Goal: Transaction & Acquisition: Purchase product/service

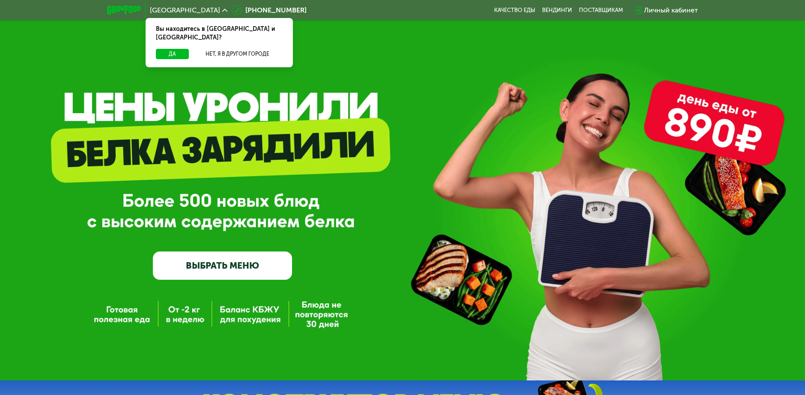
click at [402, 114] on div "GrowFood — доставка правильного питания ВЫБРАТЬ МЕНЮ" at bounding box center [402, 190] width 805 height 380
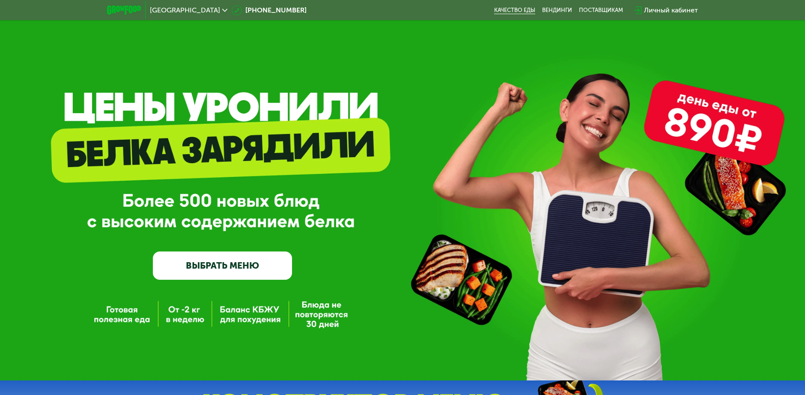
click at [518, 10] on link "Качество еды" at bounding box center [514, 10] width 41 height 7
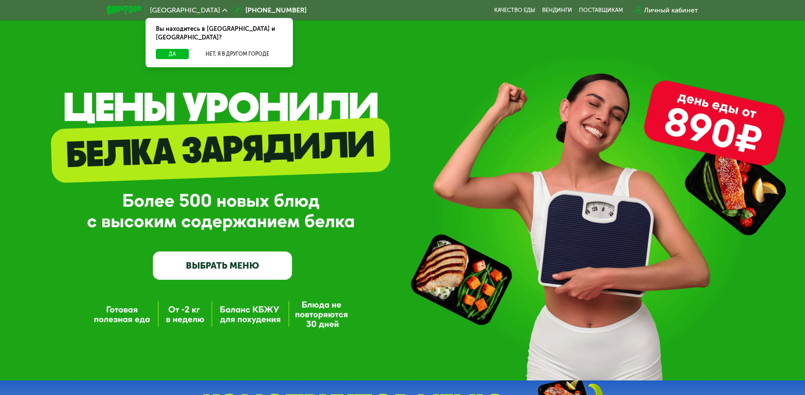
click at [225, 255] on link "ВЫБРАТЬ МЕНЮ" at bounding box center [222, 265] width 139 height 28
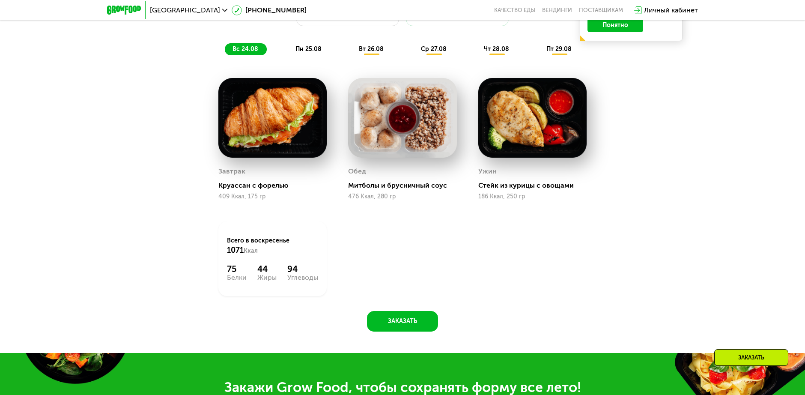
scroll to position [500, 0]
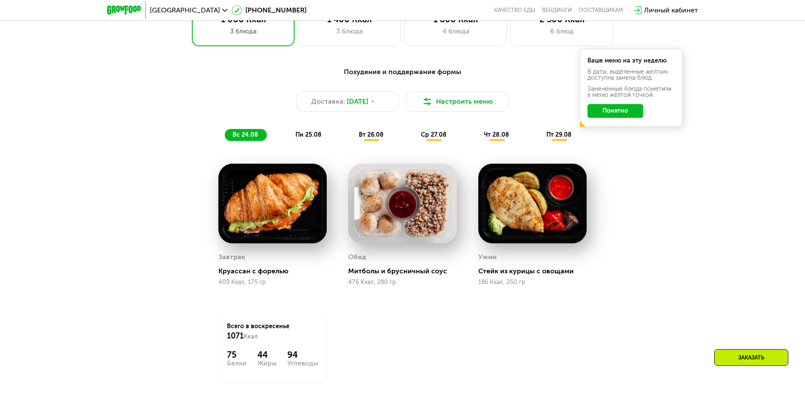
click at [659, 175] on div "Похудение и поддержание формы Доставка: [DATE] Настроить меню вс 24.08 пн 25.08…" at bounding box center [402, 240] width 527 height 356
click at [358, 34] on div "3 блюда" at bounding box center [349, 31] width 85 height 10
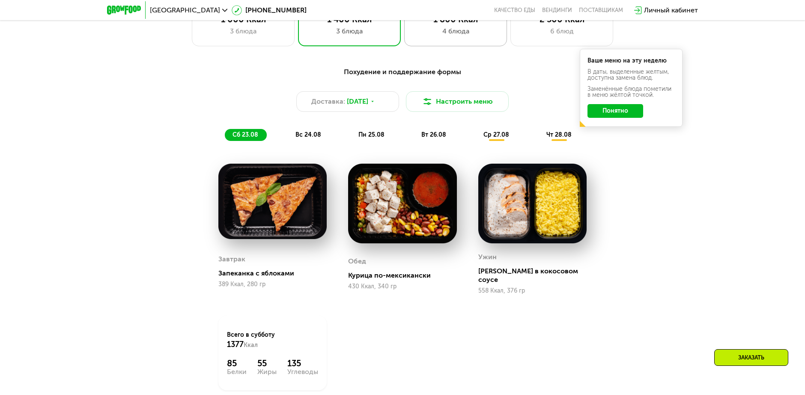
click at [456, 36] on div "4 блюда" at bounding box center [455, 31] width 85 height 10
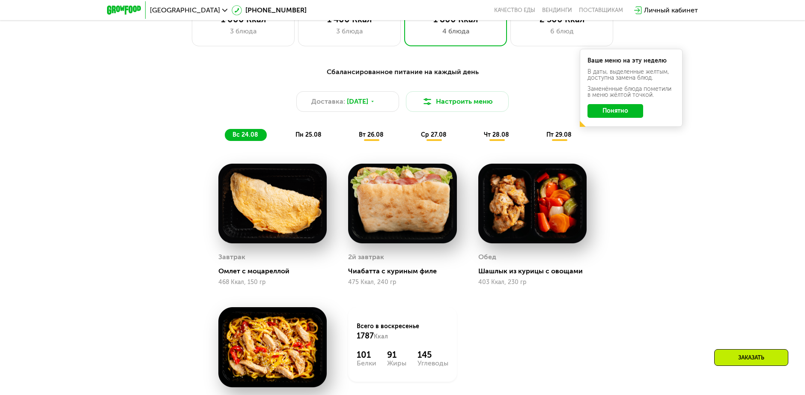
click at [608, 117] on button "Понятно" at bounding box center [615, 111] width 56 height 14
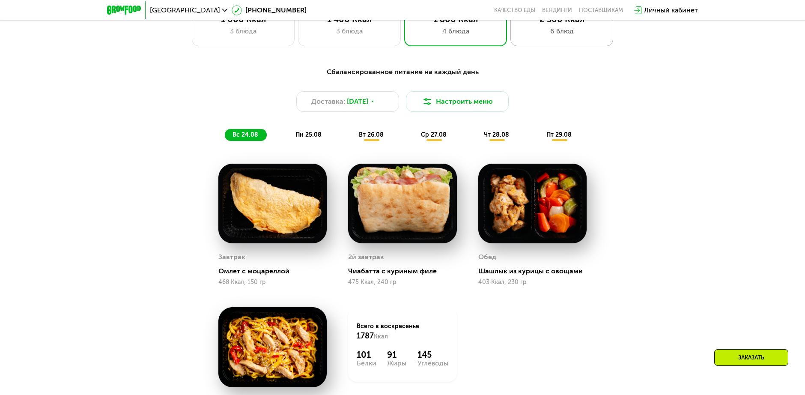
click at [551, 34] on div "6 блюд" at bounding box center [561, 31] width 85 height 10
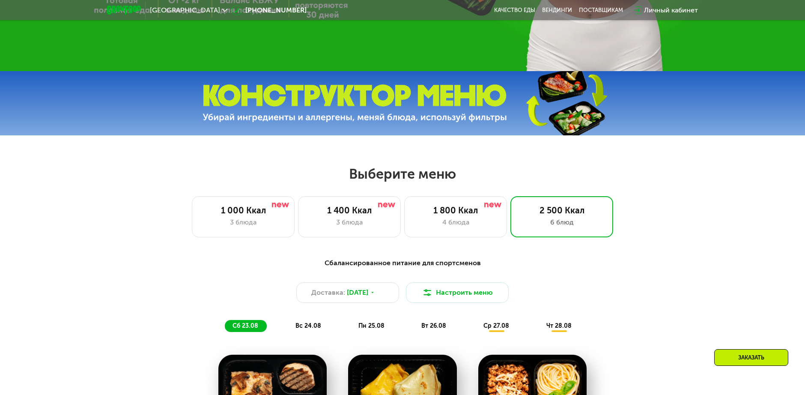
scroll to position [372, 0]
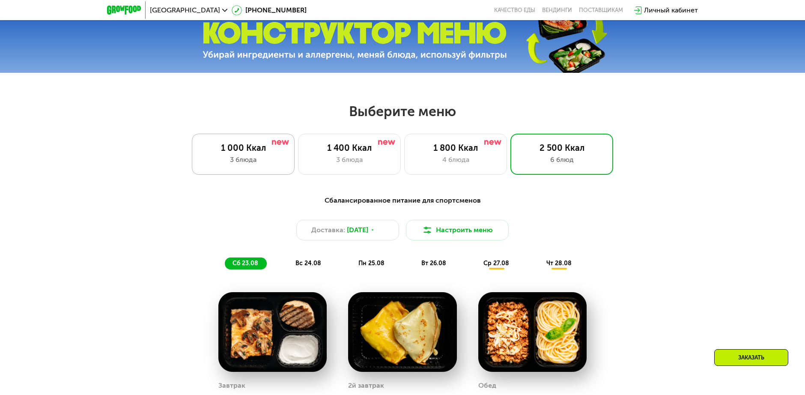
click at [236, 164] on div "3 блюда" at bounding box center [243, 160] width 85 height 10
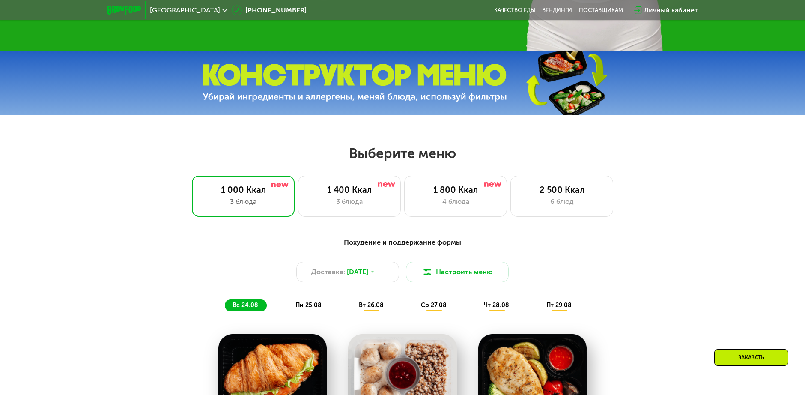
scroll to position [243, 0]
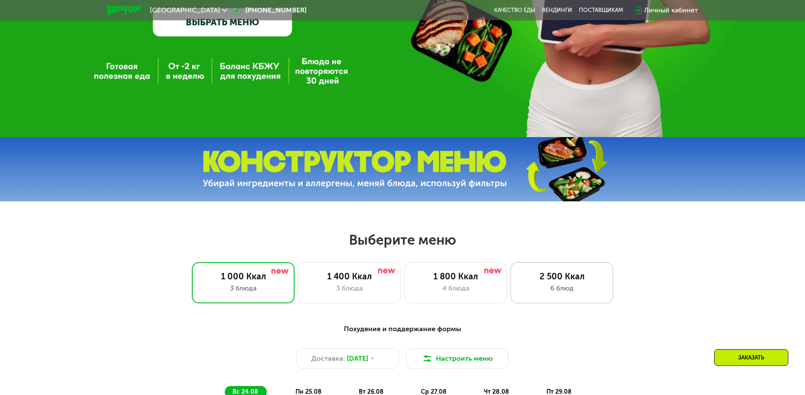
click at [572, 292] on div "6 блюд" at bounding box center [561, 288] width 85 height 10
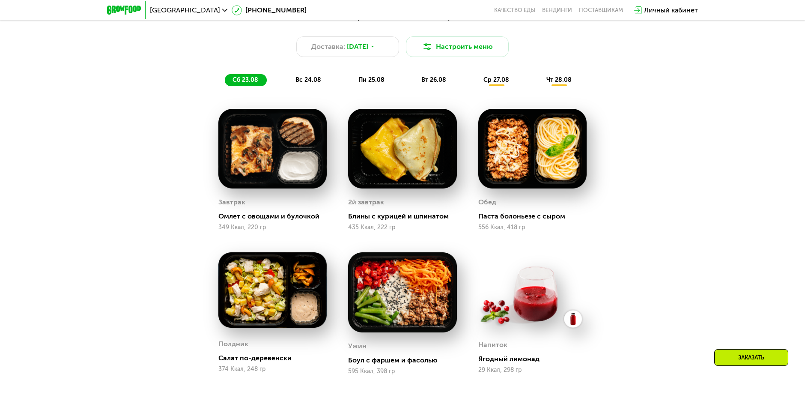
scroll to position [457, 0]
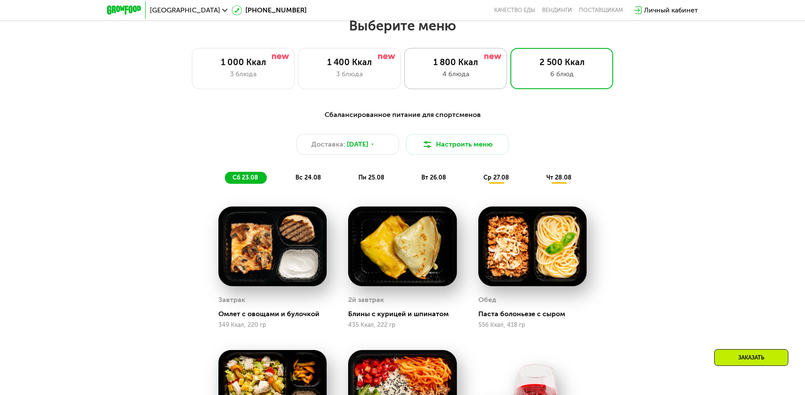
click at [439, 79] on div "4 блюда" at bounding box center [455, 74] width 85 height 10
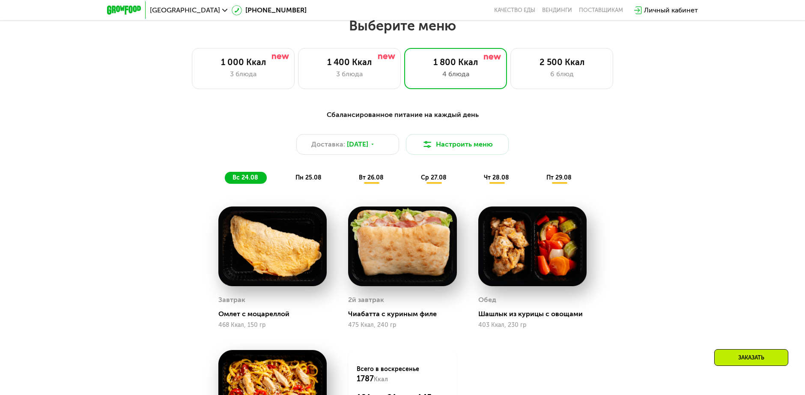
click at [370, 179] on span "вт 26.08" at bounding box center [371, 177] width 25 height 7
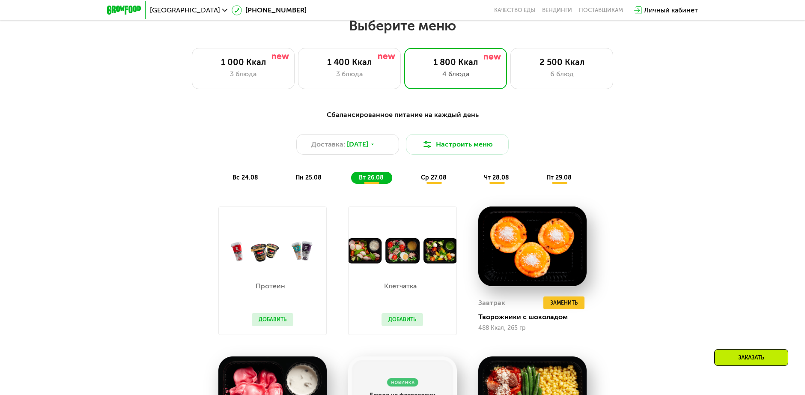
click at [435, 181] on span "ср 27.08" at bounding box center [434, 177] width 26 height 7
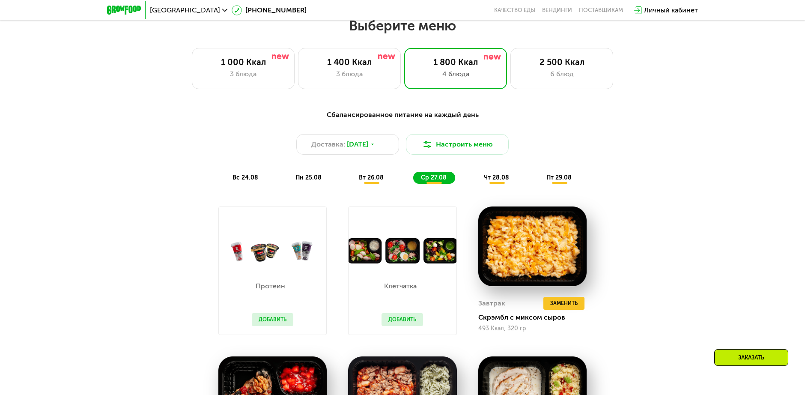
click at [413, 252] on img at bounding box center [401, 250] width 107 height 25
click at [392, 325] on button "Добавить" at bounding box center [402, 319] width 42 height 13
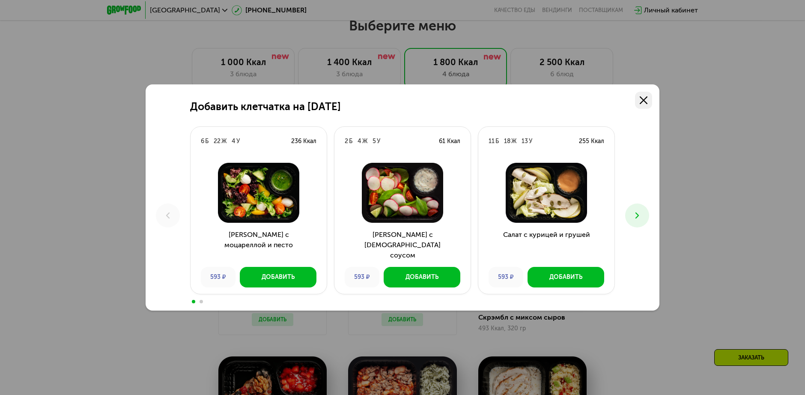
click at [640, 101] on icon at bounding box center [644, 100] width 8 height 8
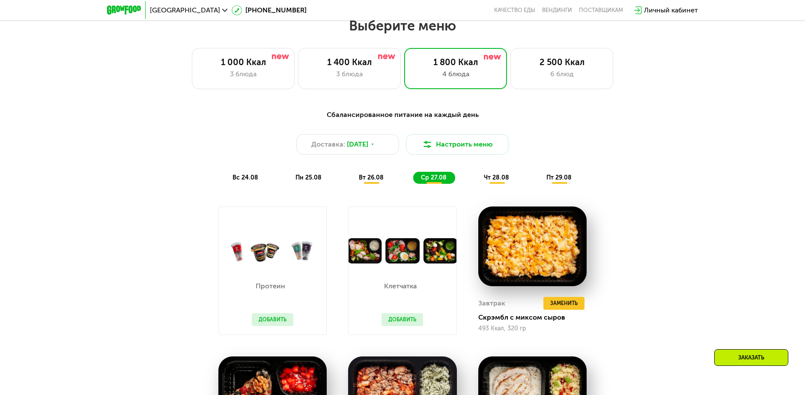
click at [538, 176] on div "чт 28.08" at bounding box center [559, 178] width 42 height 12
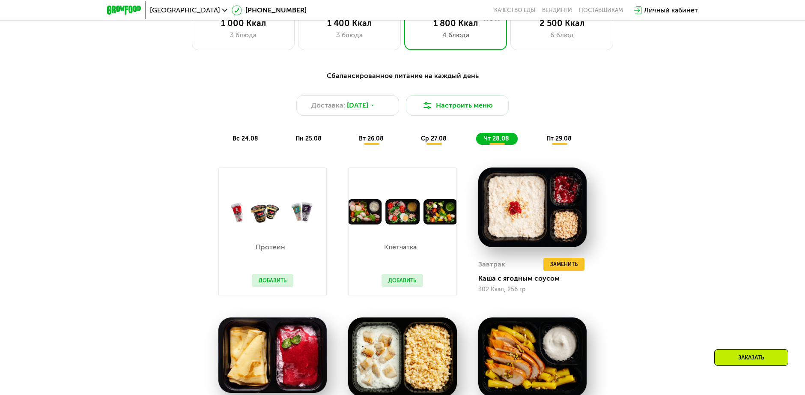
scroll to position [414, 0]
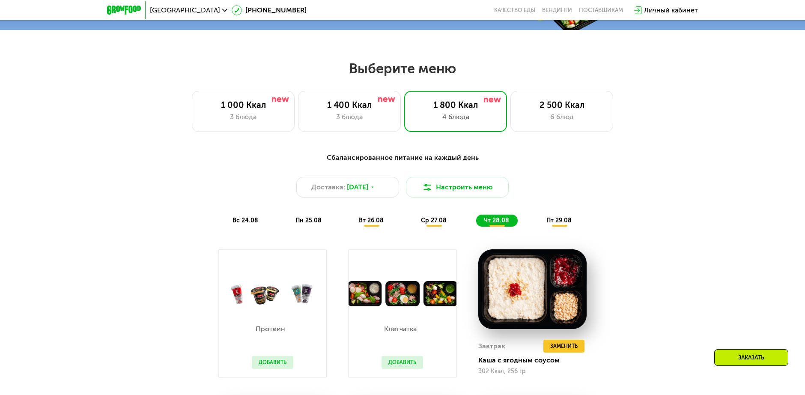
click at [558, 224] on span "пт 29.08" at bounding box center [558, 220] width 25 height 7
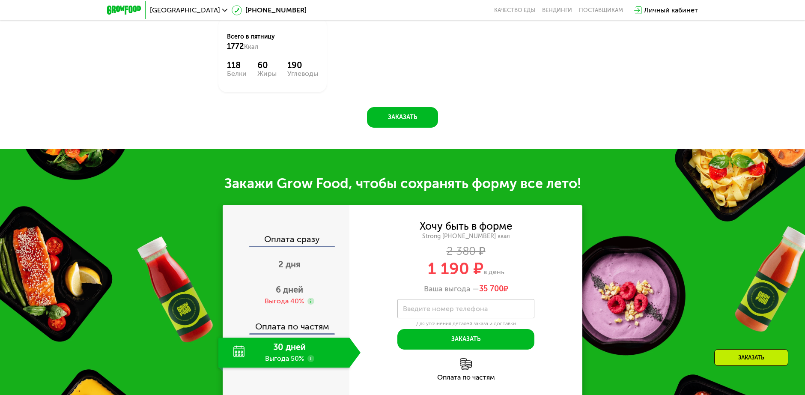
scroll to position [1099, 0]
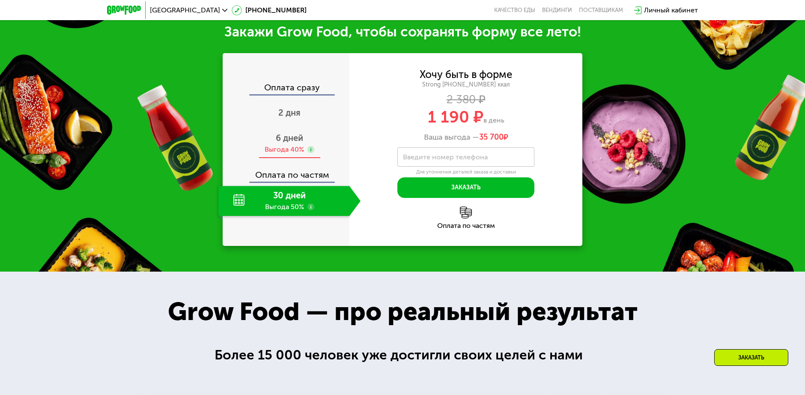
click at [289, 133] on span "6 дней" at bounding box center [289, 138] width 27 height 10
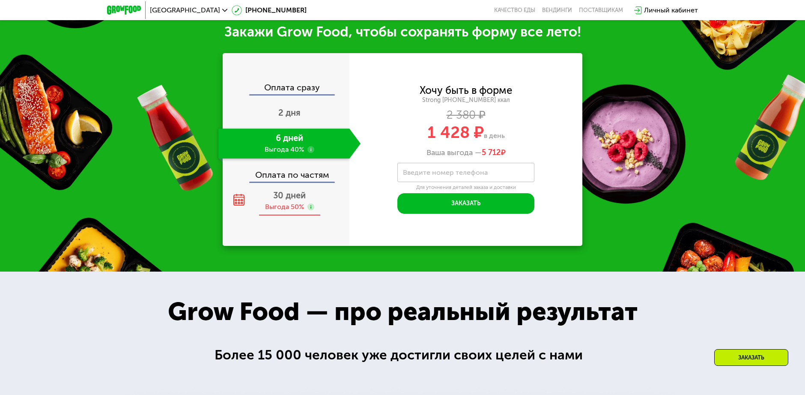
click at [287, 196] on div "30 дней Выгода 50%" at bounding box center [289, 201] width 142 height 30
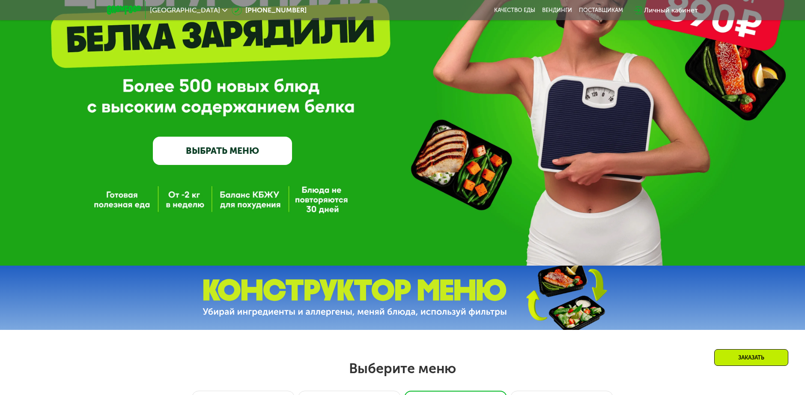
scroll to position [329, 0]
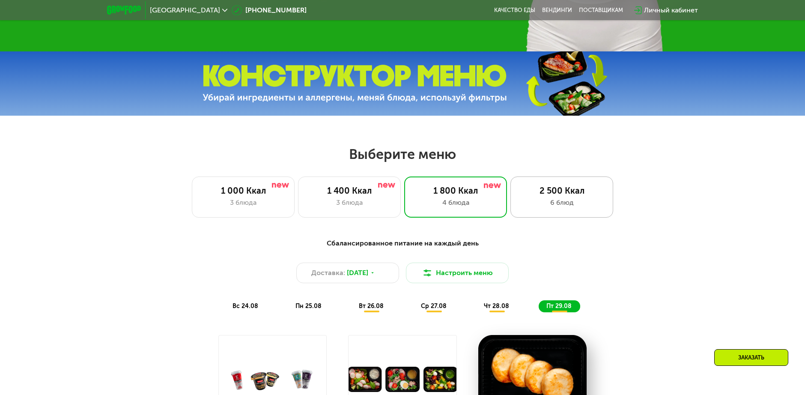
click at [556, 205] on div "6 блюд" at bounding box center [561, 202] width 85 height 10
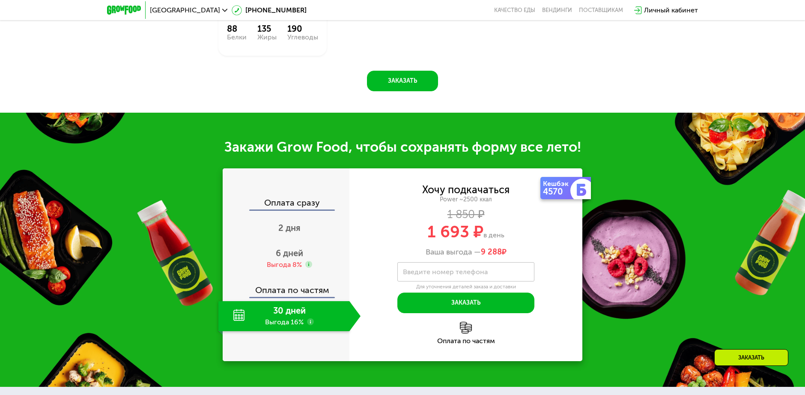
scroll to position [1099, 0]
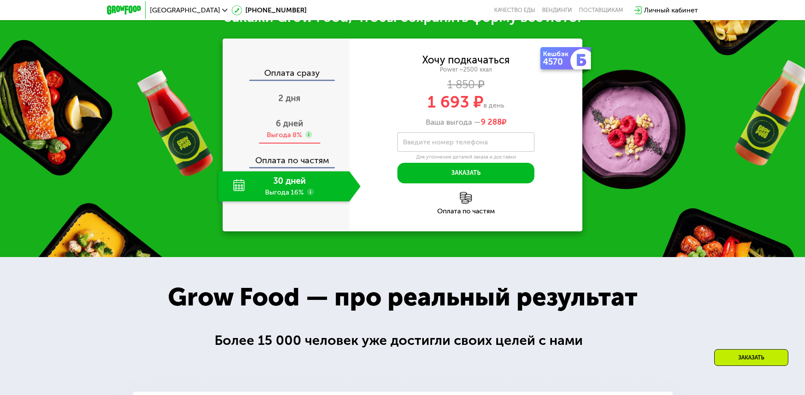
click at [294, 128] on span "6 дней" at bounding box center [289, 123] width 27 height 10
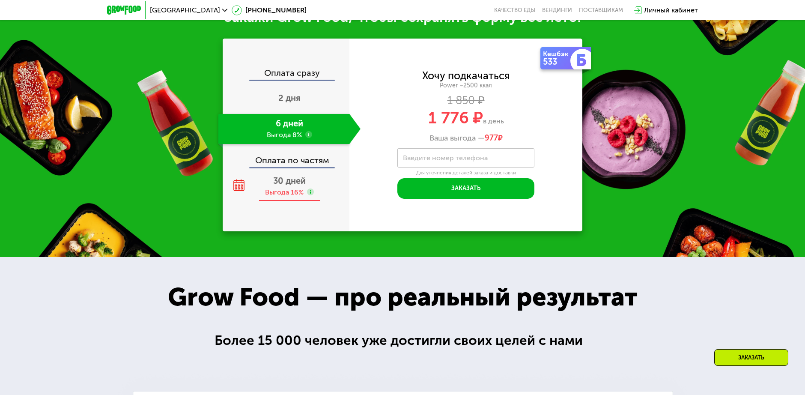
click at [295, 179] on span "30 дней" at bounding box center [289, 180] width 33 height 10
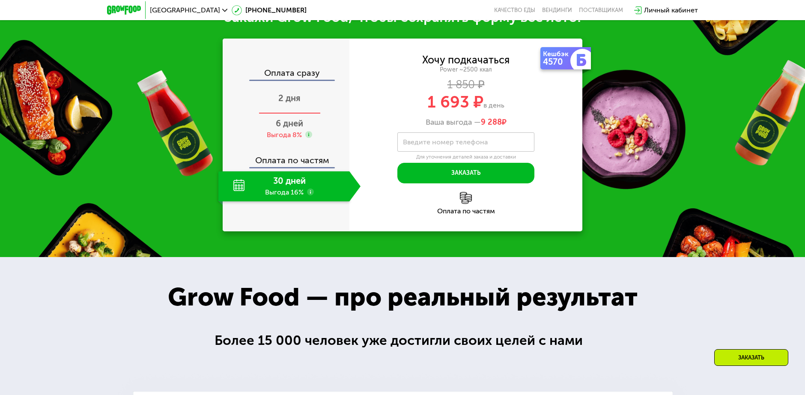
click at [292, 103] on span "2 дня" at bounding box center [289, 98] width 22 height 10
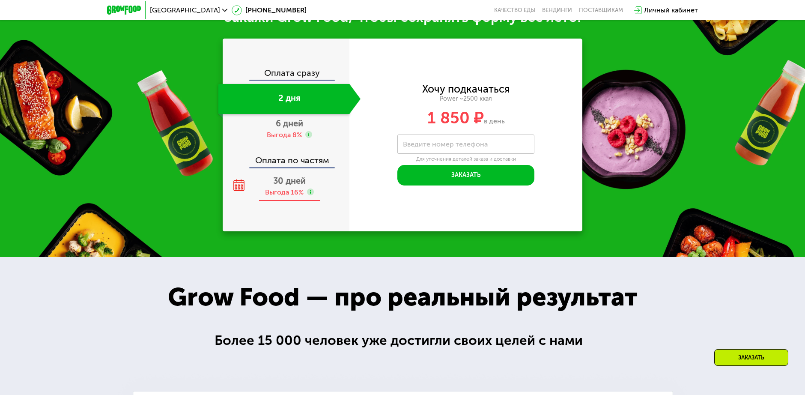
click at [293, 183] on span "30 дней" at bounding box center [289, 180] width 33 height 10
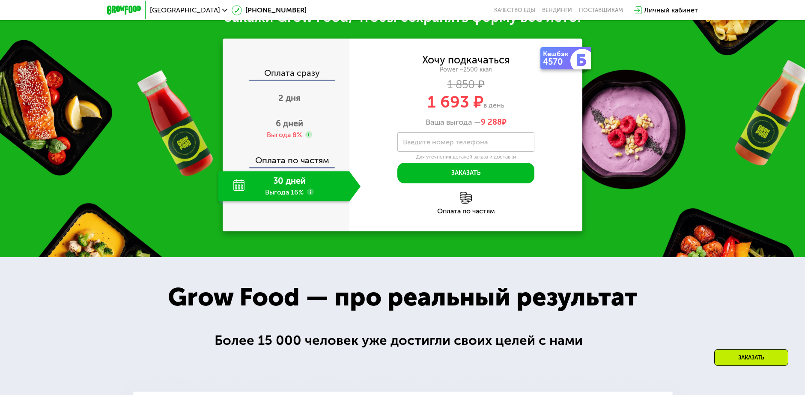
click at [331, 149] on div "Оплата сразу 2 дня 6 дней Выгода 8% Оплата по частям 30 дней Выгода 16%" at bounding box center [286, 134] width 127 height 133
click at [307, 193] on icon at bounding box center [310, 191] width 7 height 7
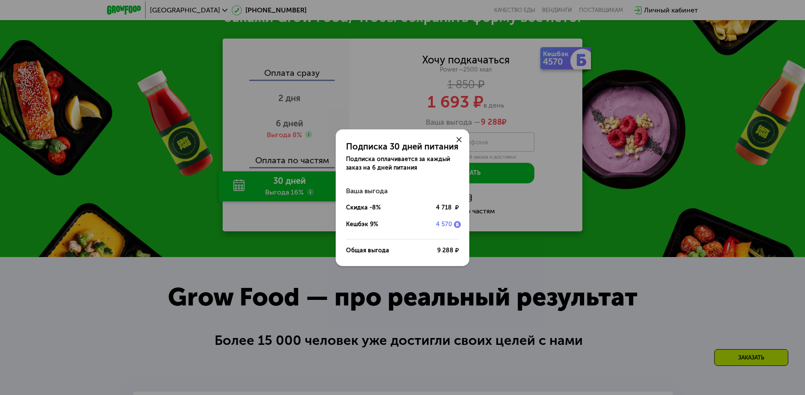
click at [277, 127] on div "Подписка 30 дней питания Подписка оплачивается за каждый заказ на 6 дней питани…" at bounding box center [402, 197] width 805 height 395
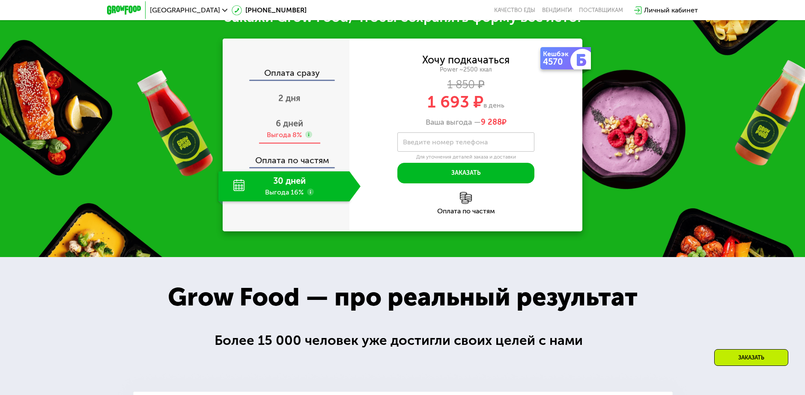
click at [282, 133] on div "Выгода 8%" at bounding box center [284, 134] width 35 height 9
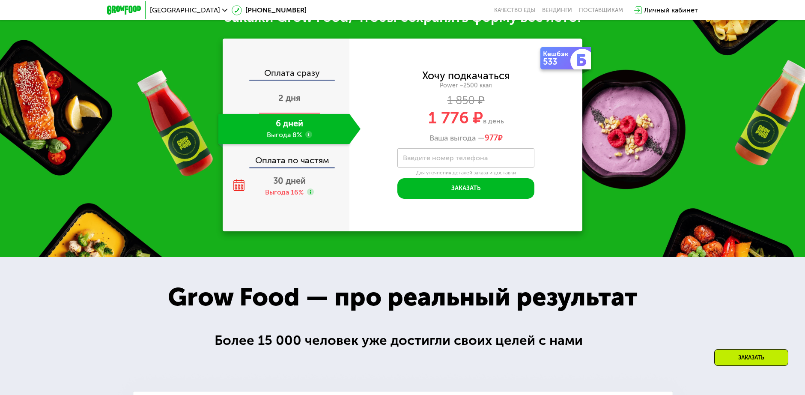
click at [297, 103] on span "2 дня" at bounding box center [289, 98] width 22 height 10
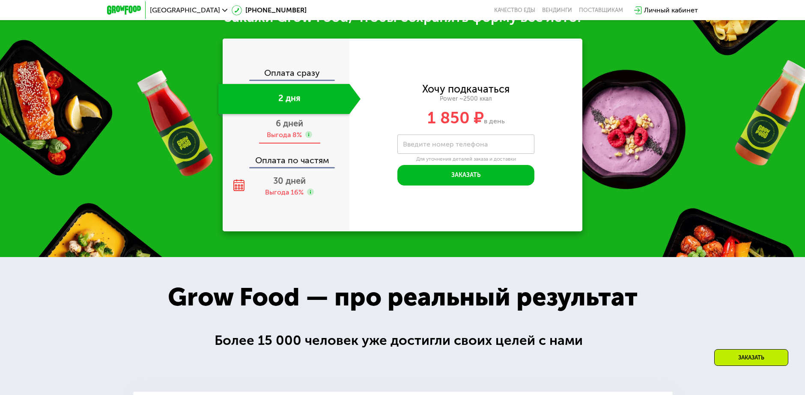
click at [287, 128] on span "6 дней" at bounding box center [289, 123] width 27 height 10
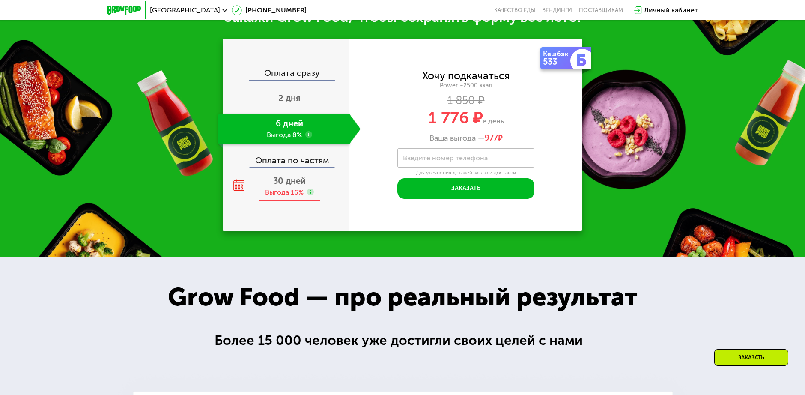
click at [289, 183] on span "30 дней" at bounding box center [289, 180] width 33 height 10
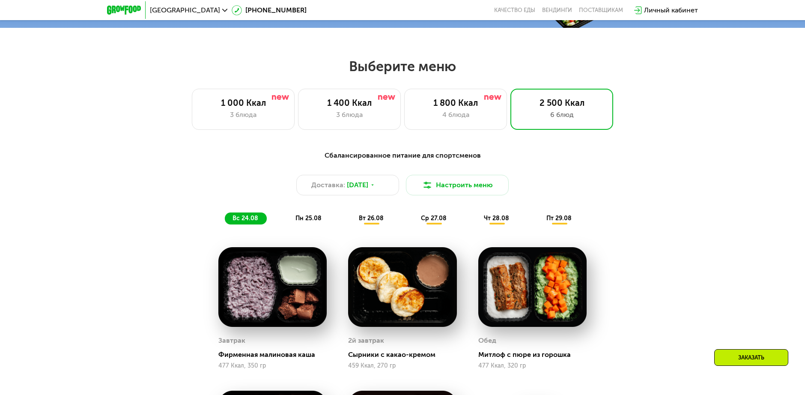
scroll to position [414, 0]
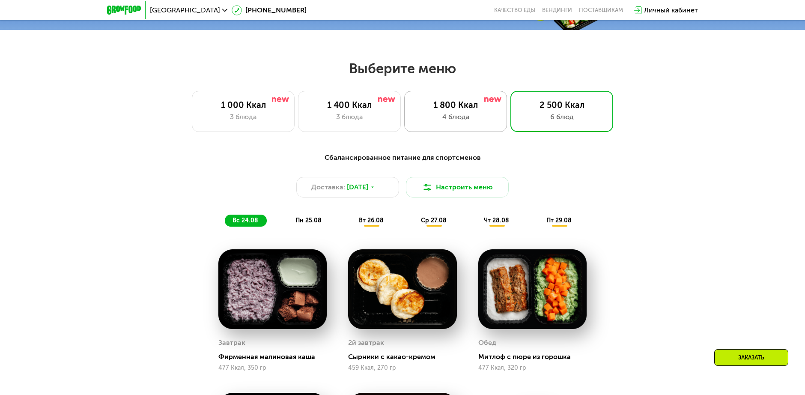
click at [452, 104] on div "1 800 Ккал" at bounding box center [455, 105] width 85 height 10
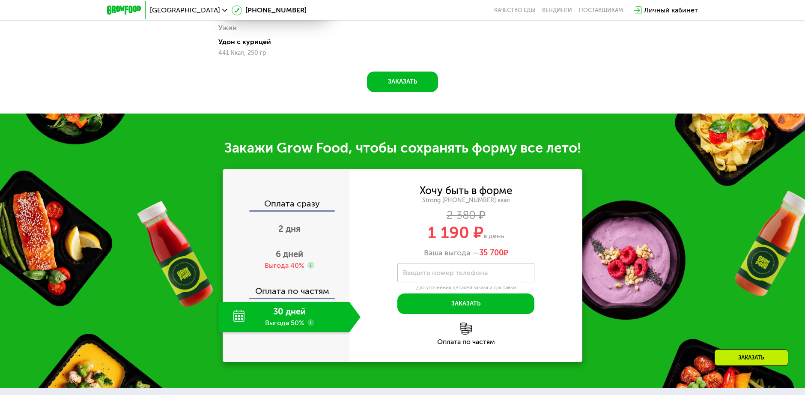
scroll to position [928, 0]
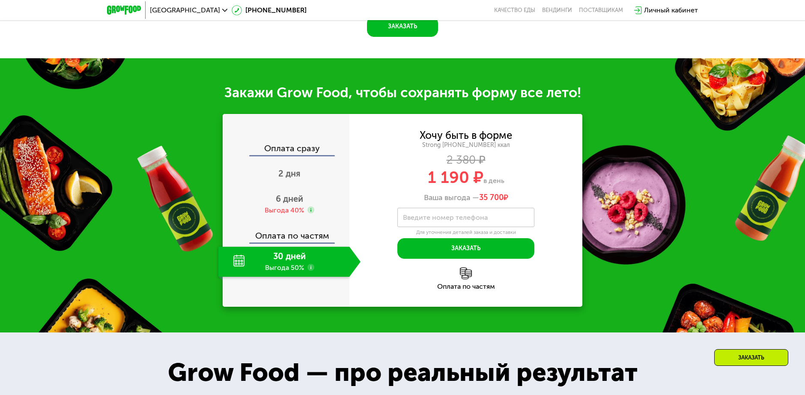
click at [299, 265] on div "30 дней Выгода 50%" at bounding box center [283, 262] width 131 height 30
click at [297, 239] on div "Оплата по частям" at bounding box center [286, 233] width 126 height 20
click at [296, 270] on div "30 дней Выгода 50%" at bounding box center [283, 262] width 131 height 30
click at [283, 209] on div "Выгода 40%" at bounding box center [284, 209] width 39 height 9
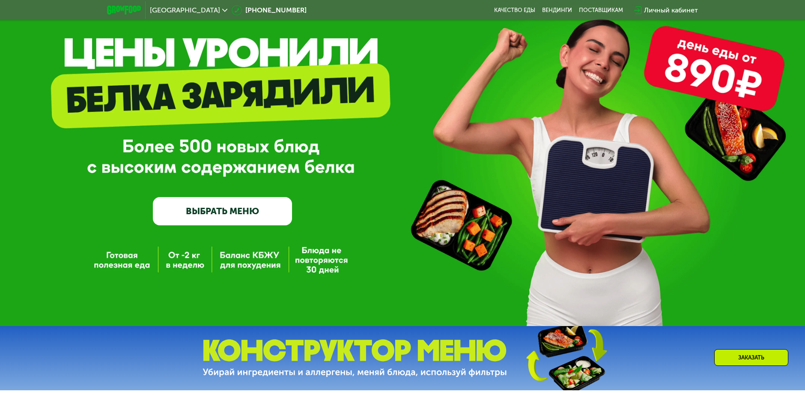
scroll to position [0, 0]
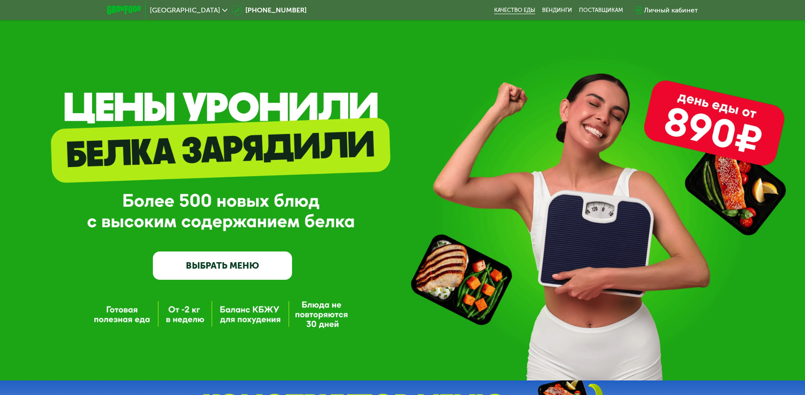
click at [521, 9] on link "Качество еды" at bounding box center [514, 10] width 41 height 7
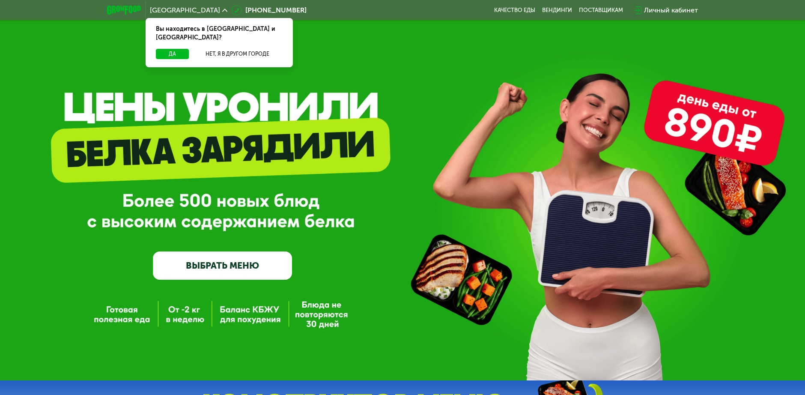
click at [199, 90] on div "GrowFood — доставка правильного питания ВЫБРАТЬ МЕНЮ" at bounding box center [402, 190] width 805 height 380
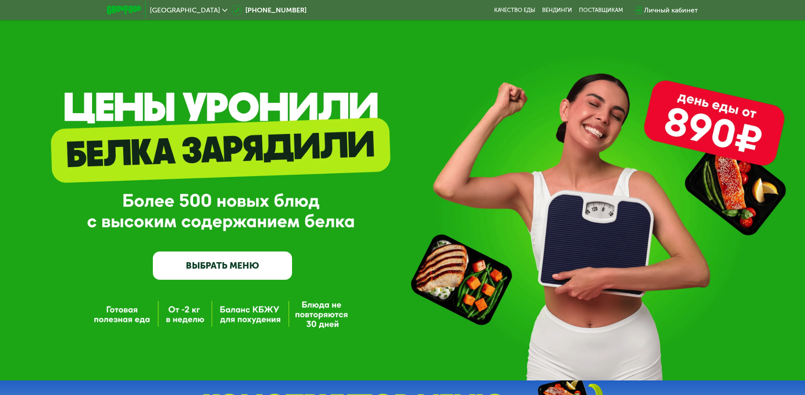
click at [709, 117] on div "GrowFood — доставка правильного питания ВЫБРАТЬ МЕНЮ" at bounding box center [402, 190] width 805 height 380
click at [740, 196] on div "GrowFood — доставка правильного питания ВЫБРАТЬ МЕНЮ" at bounding box center [402, 203] width 805 height 151
click at [488, 287] on div "GrowFood — доставка правильного питания ВЫБРАТЬ МЕНЮ" at bounding box center [402, 190] width 805 height 380
click at [575, 250] on div "GrowFood — доставка правильного питания ВЫБРАТЬ МЕНЮ" at bounding box center [402, 203] width 805 height 151
click at [306, 231] on div "GrowFood — доставка правильного питания ВЫБРАТЬ МЕНЮ" at bounding box center [402, 203] width 805 height 151
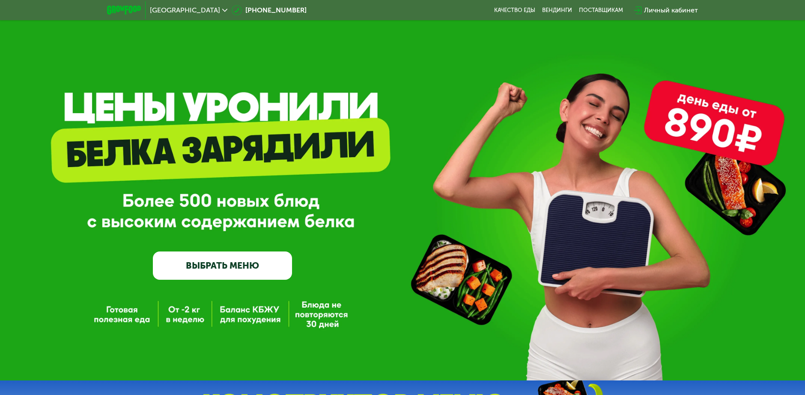
click at [251, 263] on link "ВЫБРАТЬ МЕНЮ" at bounding box center [222, 265] width 139 height 28
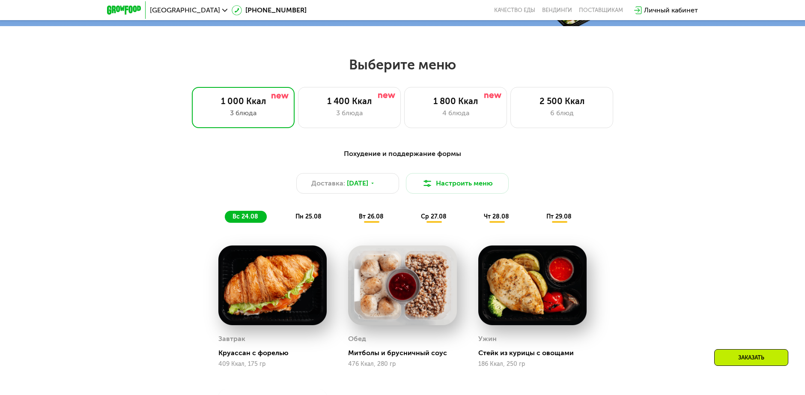
scroll to position [457, 0]
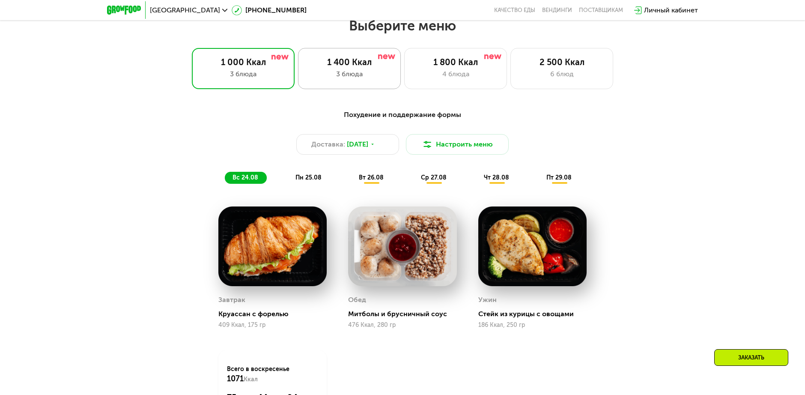
click at [404, 84] on div "1 400 Ккал 3 блюда" at bounding box center [455, 68] width 103 height 41
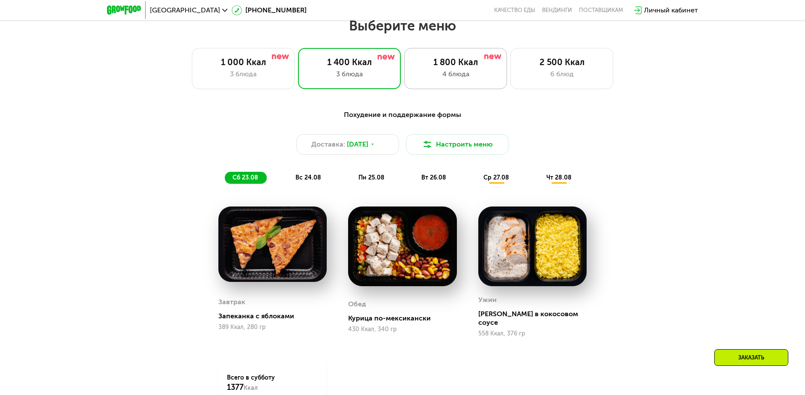
click at [457, 79] on div "4 блюда" at bounding box center [455, 74] width 85 height 10
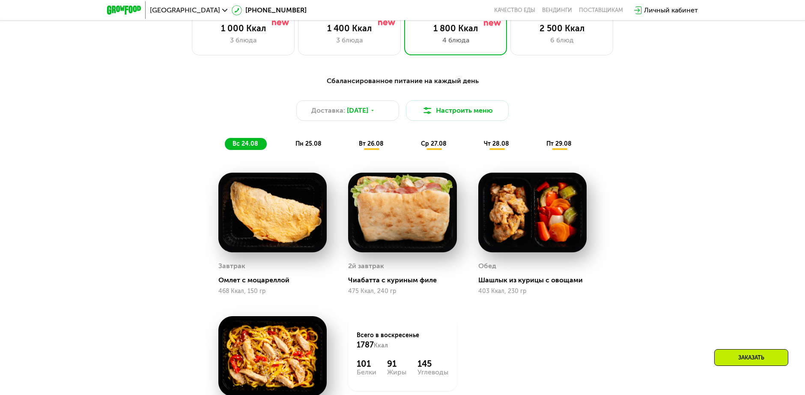
scroll to position [372, 0]
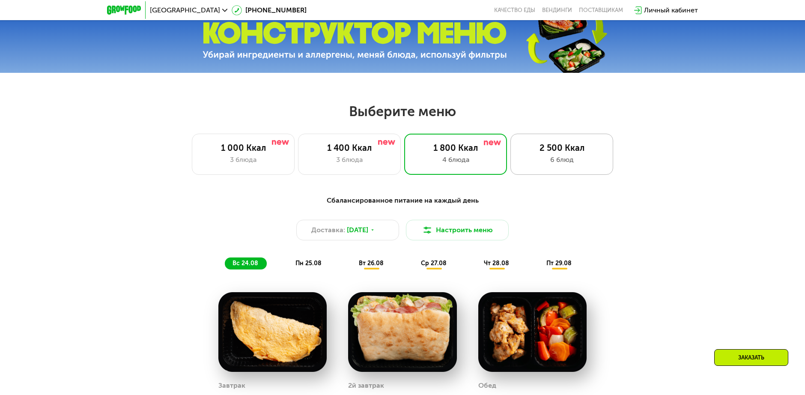
click at [595, 161] on div "6 блюд" at bounding box center [561, 160] width 85 height 10
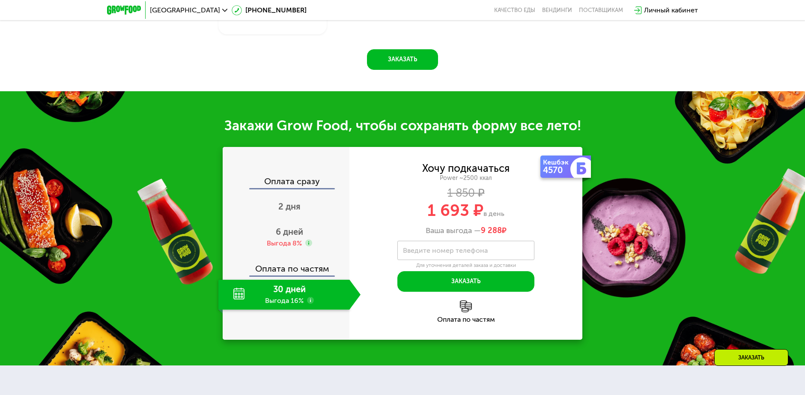
scroll to position [1014, 0]
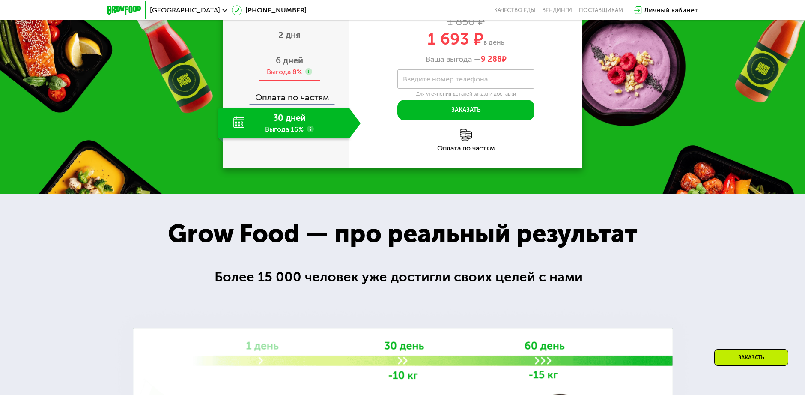
click at [291, 81] on div "6 дней Выгода 8%" at bounding box center [289, 66] width 142 height 30
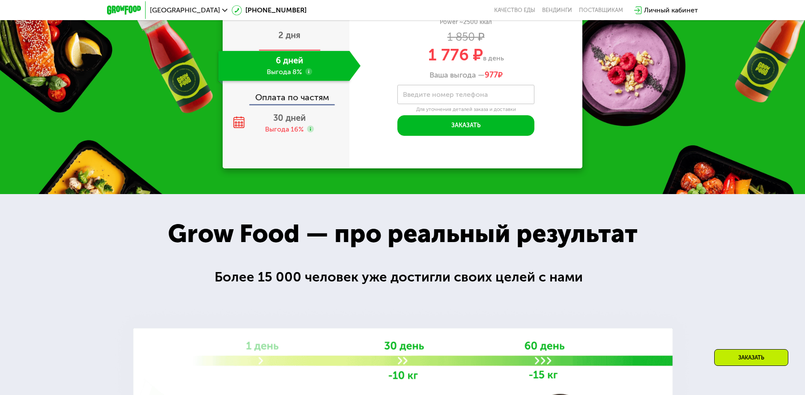
click at [288, 40] on span "2 дня" at bounding box center [289, 35] width 22 height 10
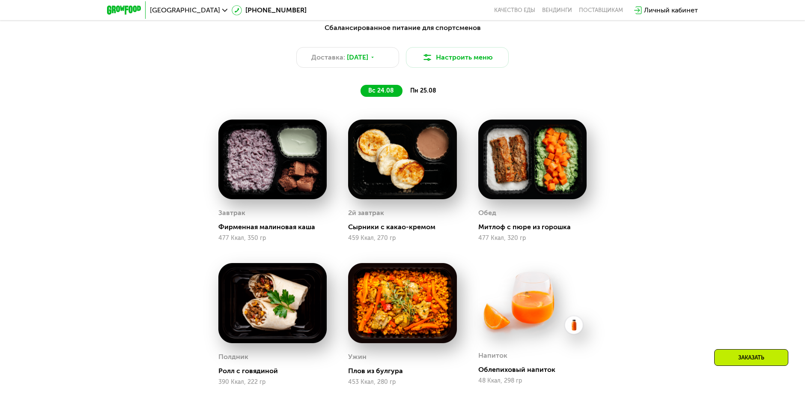
scroll to position [457, 0]
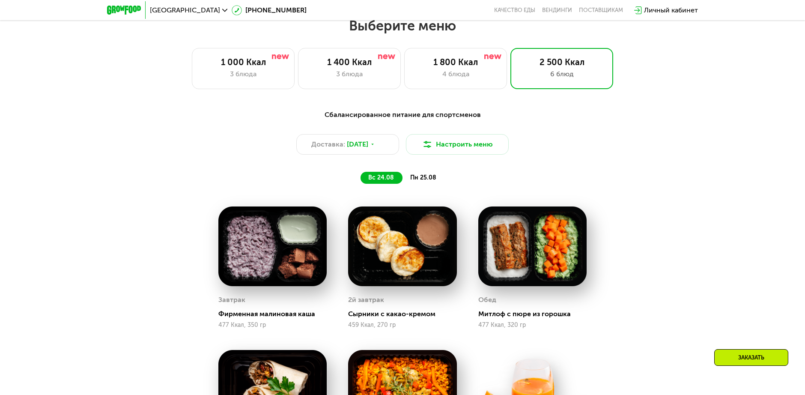
click at [428, 178] on span "пн 25.08" at bounding box center [423, 177] width 26 height 7
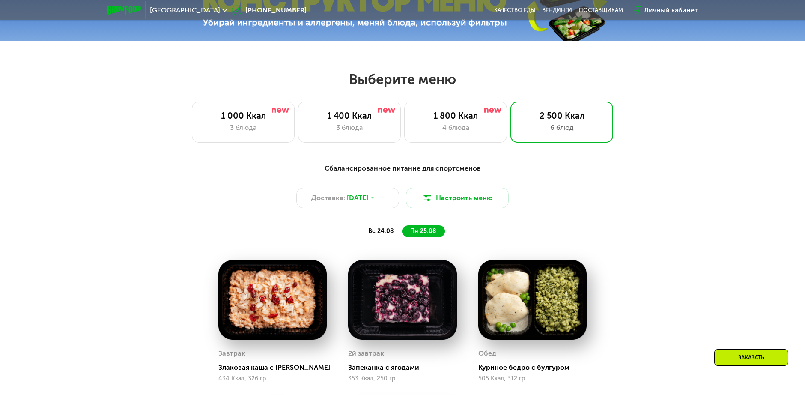
scroll to position [329, 0]
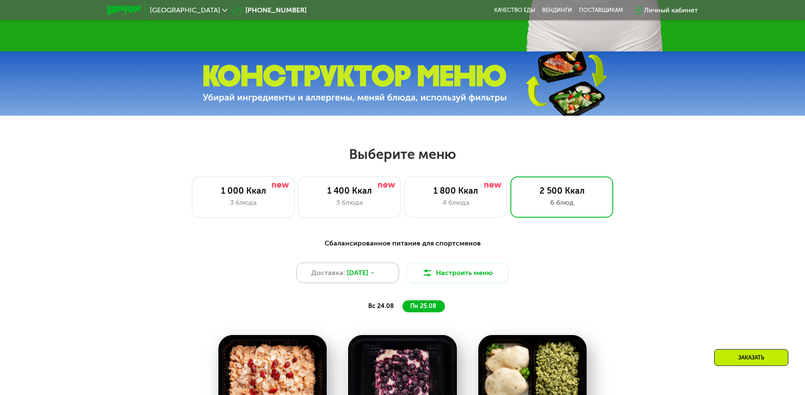
click at [375, 275] on icon at bounding box center [372, 272] width 5 height 5
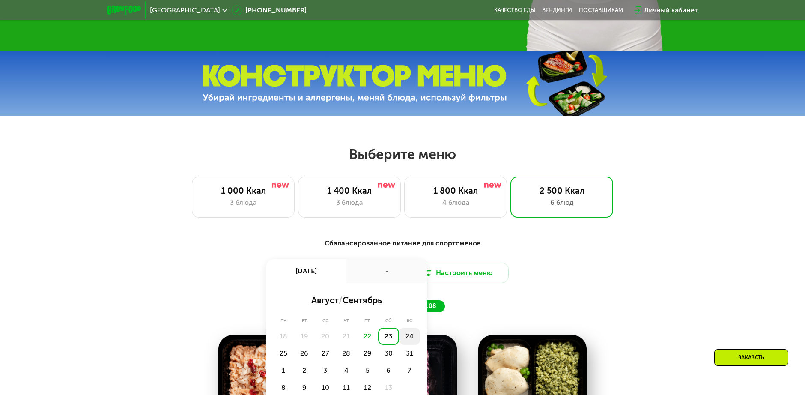
click at [294, 345] on div "24" at bounding box center [283, 353] width 21 height 17
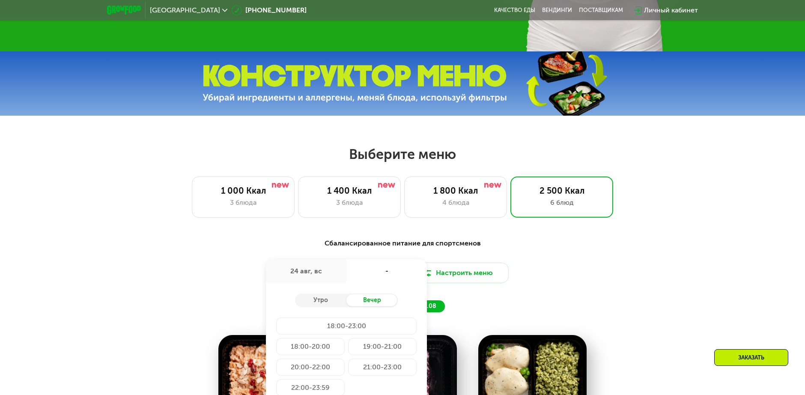
click at [543, 287] on div "Сбалансированное питание для спортсменов Доставка: 24 авг, вс 24 авг, вс - Утро…" at bounding box center [402, 275] width 507 height 74
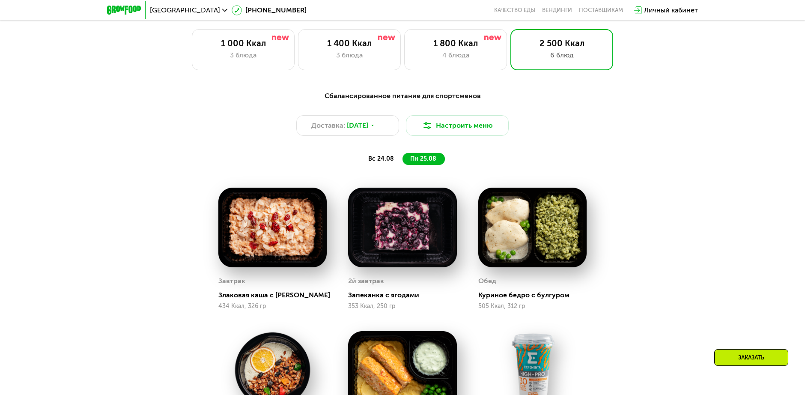
scroll to position [414, 0]
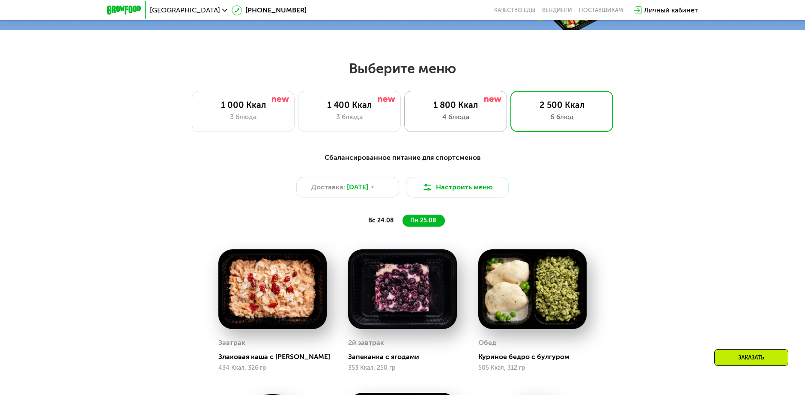
click at [510, 97] on div "1 800 Ккал 4 блюда" at bounding box center [561, 111] width 103 height 41
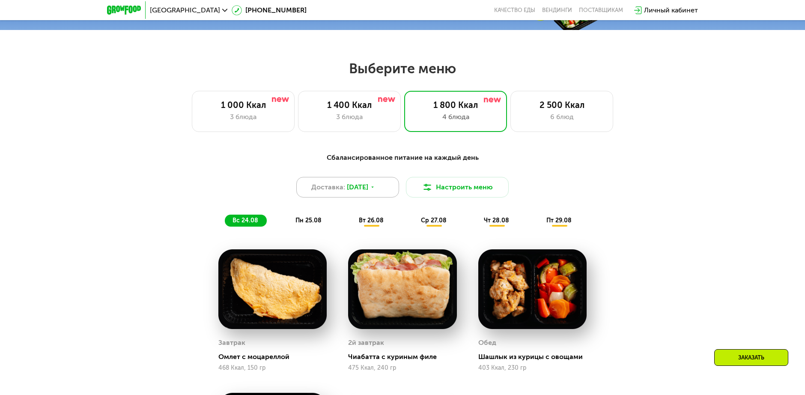
click at [375, 188] on icon at bounding box center [372, 186] width 5 height 5
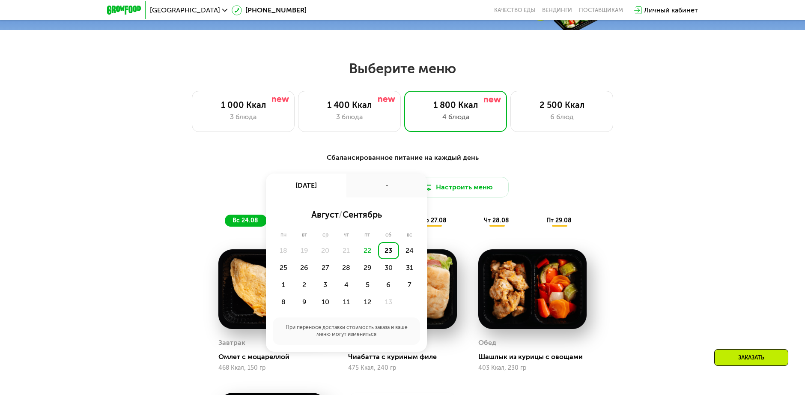
click at [368, 253] on div "22" at bounding box center [367, 250] width 21 height 17
click at [676, 182] on div "Сбалансированное питание на каждый день Доставка: 23 авг, сб 23 авг, сб - авгус…" at bounding box center [402, 355] width 805 height 431
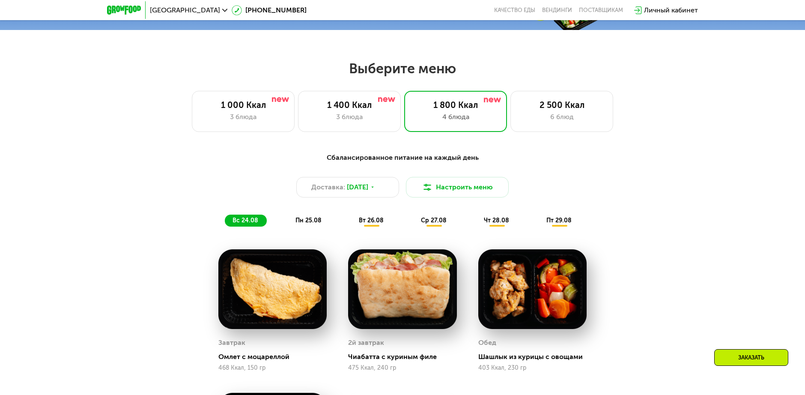
click at [351, 221] on div "пн 25.08" at bounding box center [371, 220] width 41 height 12
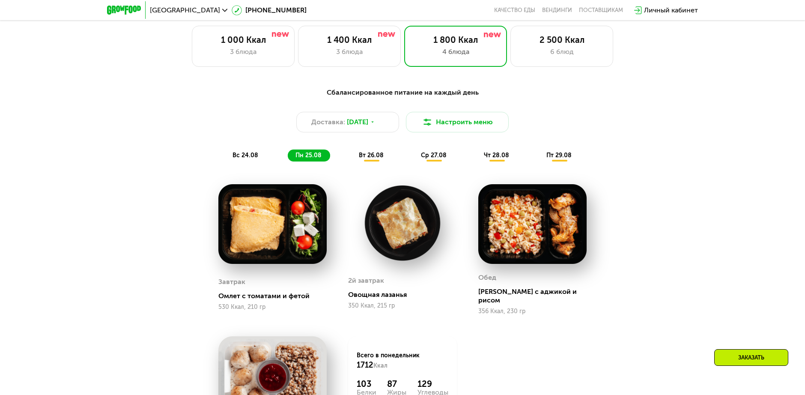
scroll to position [372, 0]
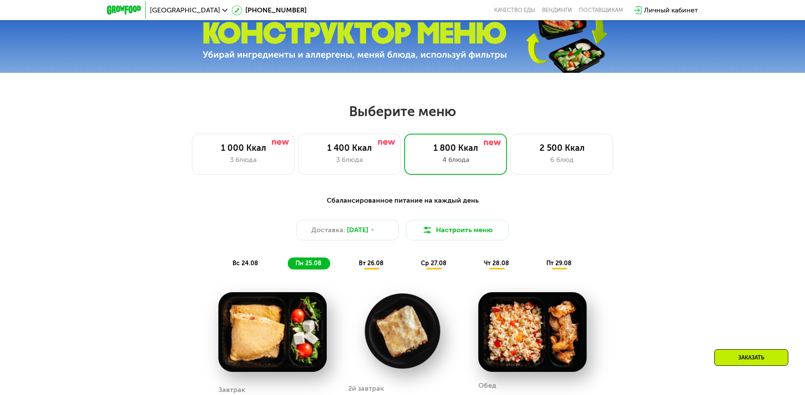
click at [379, 262] on span "вт 26.08" at bounding box center [371, 262] width 25 height 7
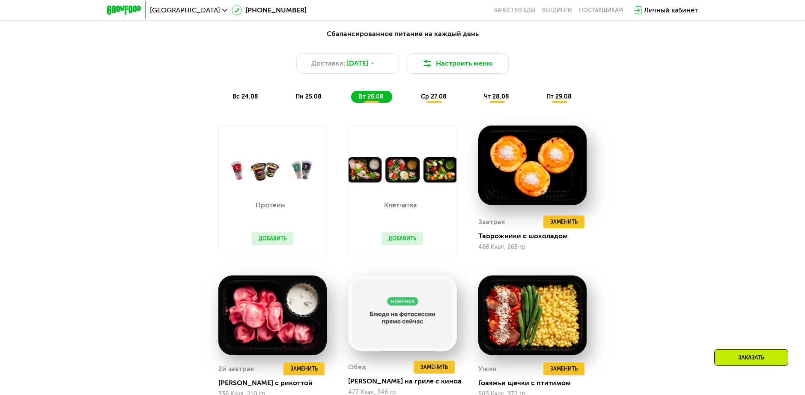
scroll to position [586, 0]
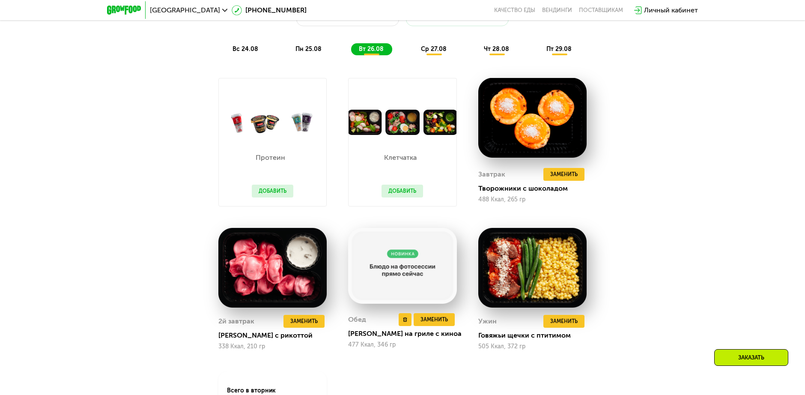
click at [409, 247] on img at bounding box center [402, 266] width 108 height 76
click at [412, 269] on img at bounding box center [402, 266] width 108 height 76
click at [405, 257] on img at bounding box center [402, 266] width 108 height 76
click at [397, 131] on img at bounding box center [401, 122] width 107 height 25
click at [403, 180] on div "Клетчатка Добавить" at bounding box center [402, 170] width 59 height 71
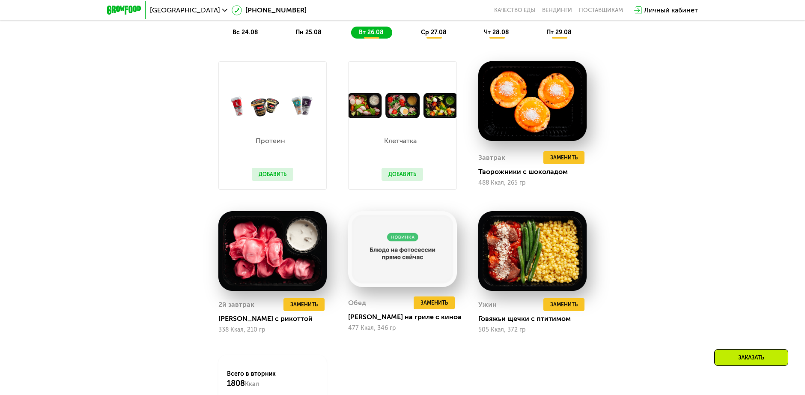
scroll to position [500, 0]
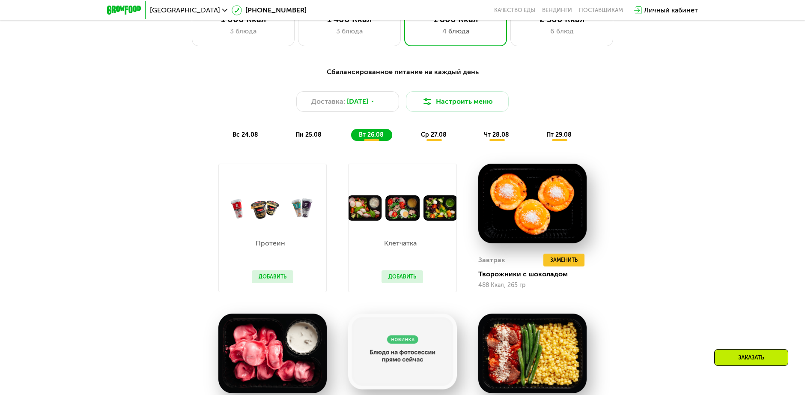
click at [431, 138] on span "ср 27.08" at bounding box center [434, 134] width 26 height 7
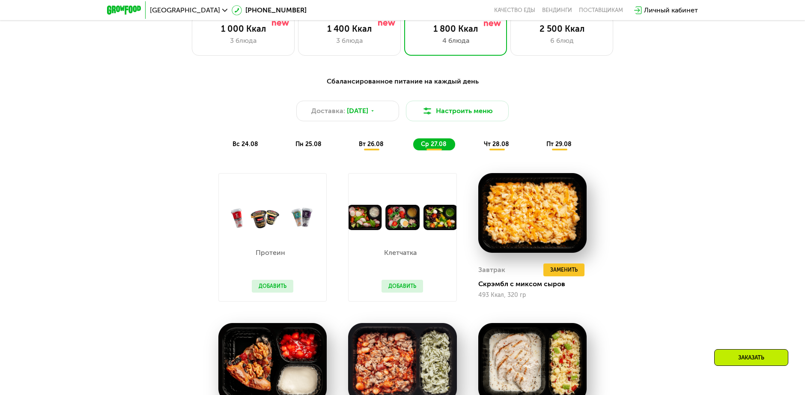
scroll to position [372, 0]
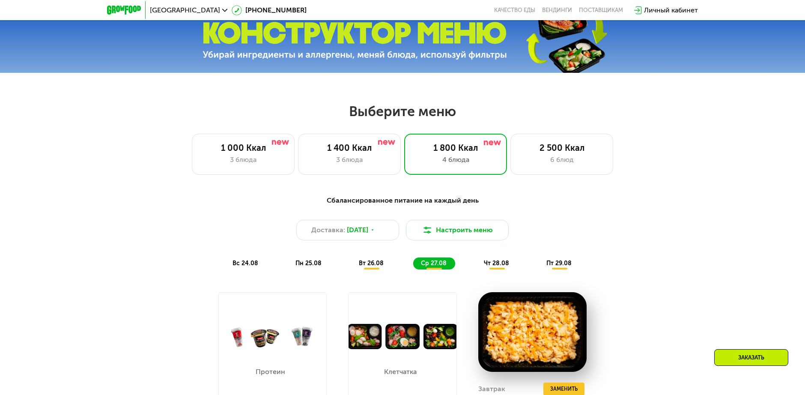
click at [501, 263] on span "чт 28.08" at bounding box center [496, 262] width 25 height 7
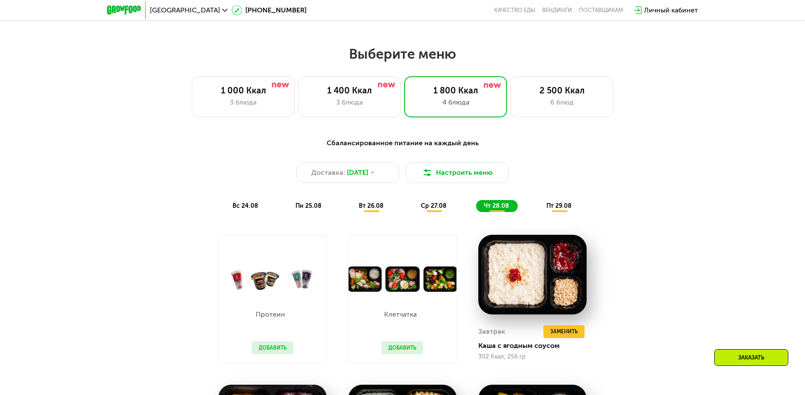
scroll to position [329, 0]
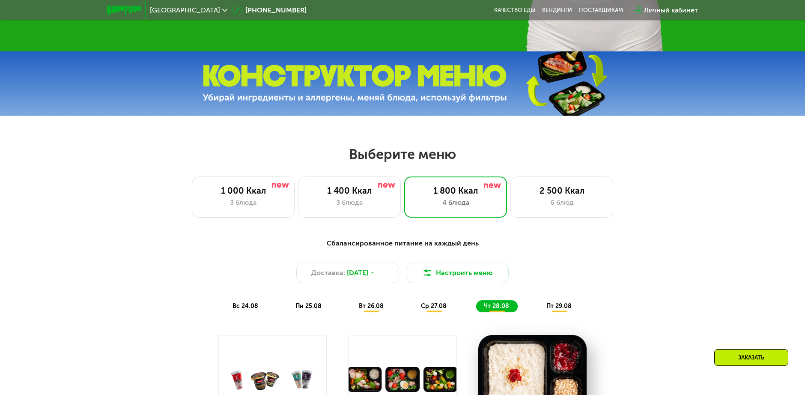
click at [561, 309] on span "пт 29.08" at bounding box center [558, 305] width 25 height 7
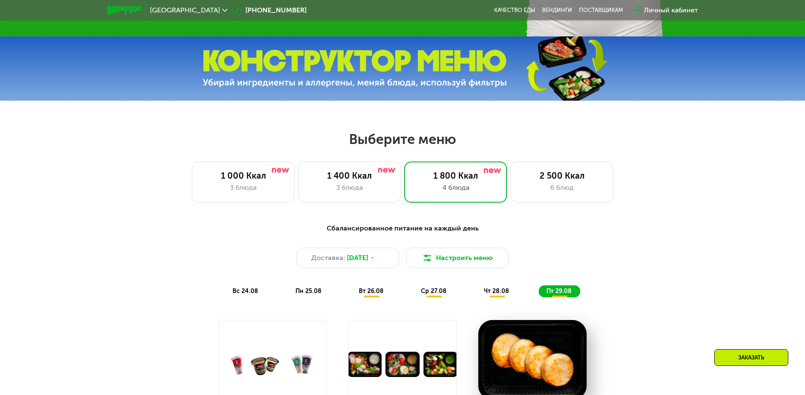
scroll to position [286, 0]
